Goal: Ask a question: Seek information or help from site administrators or community

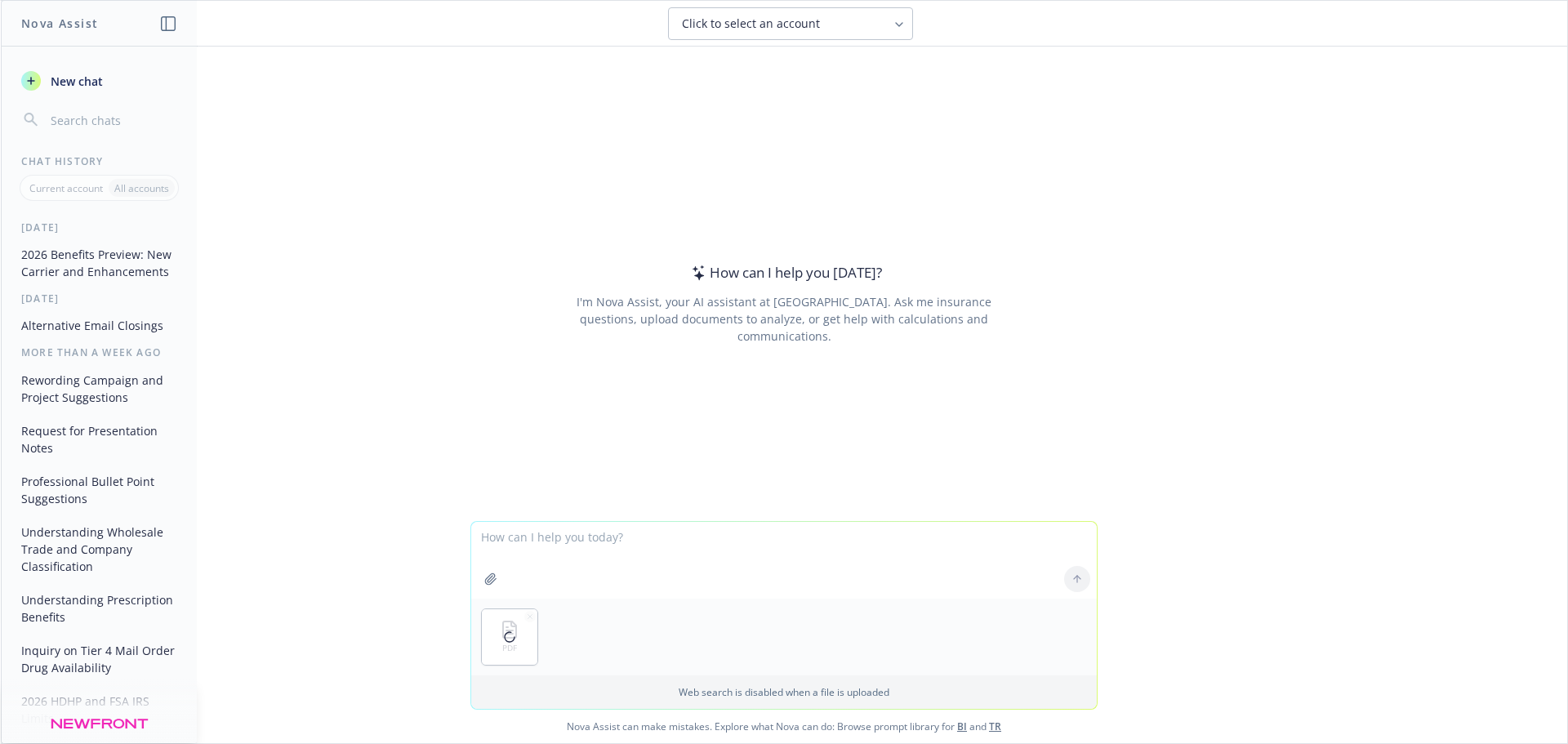
click at [554, 556] on textarea at bounding box center [783, 560] width 626 height 77
type textarea "what is the commission for accident"
